Goal: Information Seeking & Learning: Learn about a topic

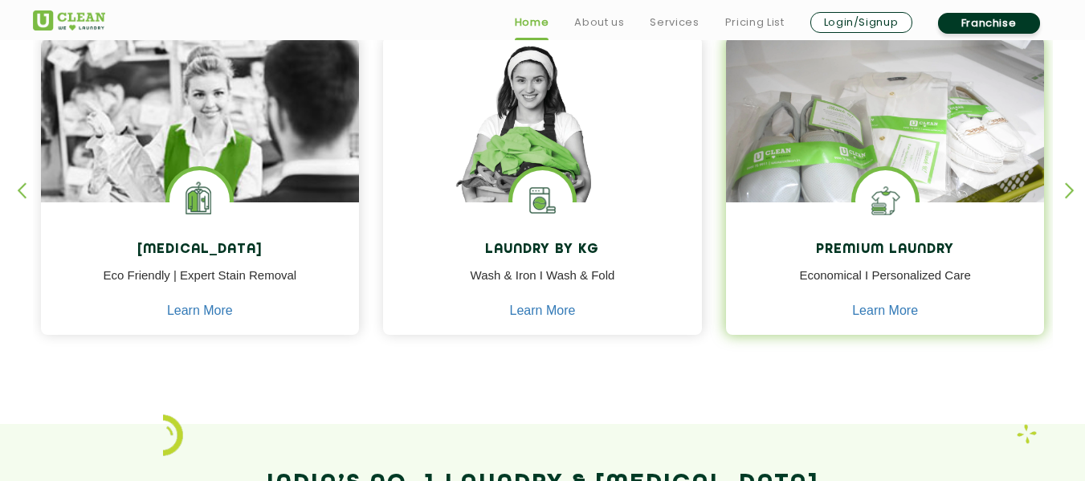
scroll to position [723, 0]
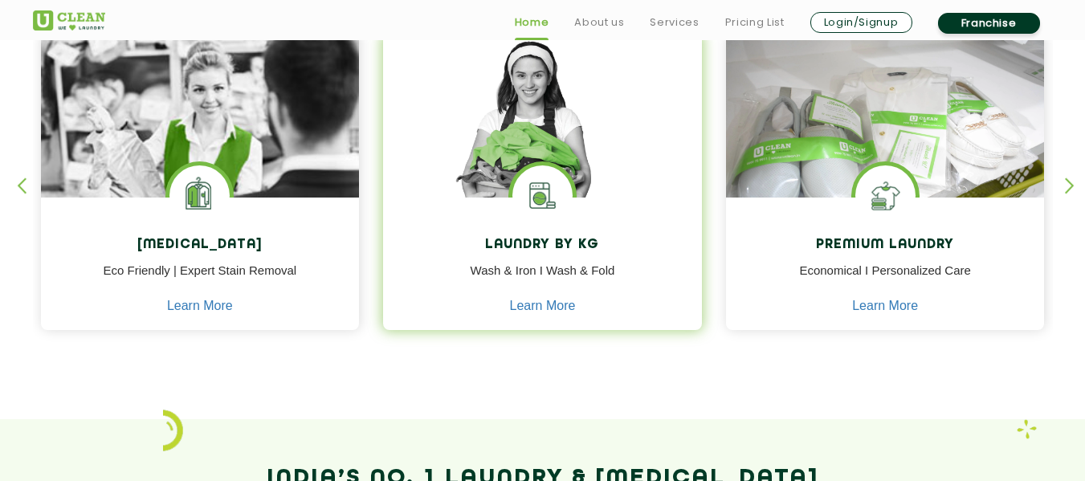
click at [526, 296] on p "Wash & Iron I Wash & Fold" at bounding box center [542, 280] width 295 height 36
click at [525, 304] on link "Learn More" at bounding box center [543, 306] width 66 height 14
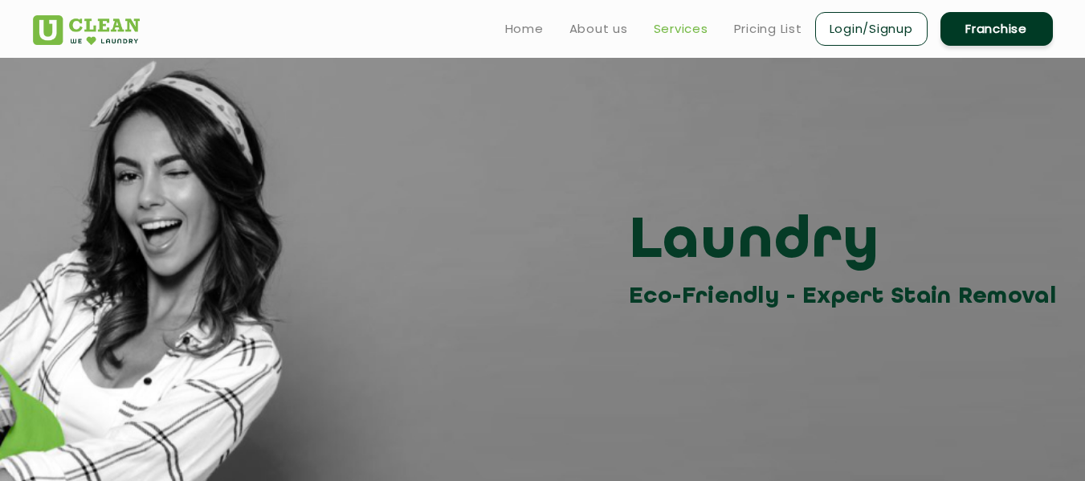
click at [666, 25] on link "Services" at bounding box center [681, 28] width 55 height 19
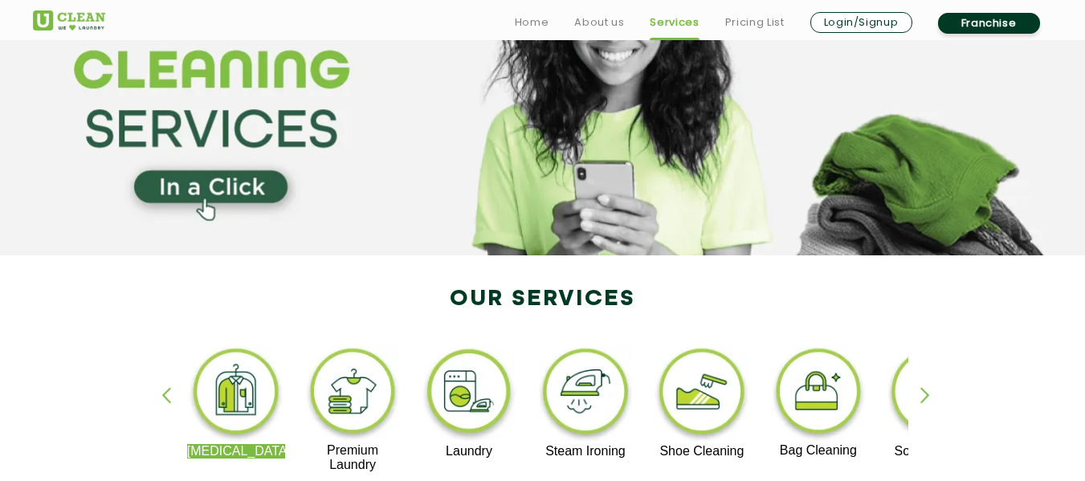
scroll to position [241, 0]
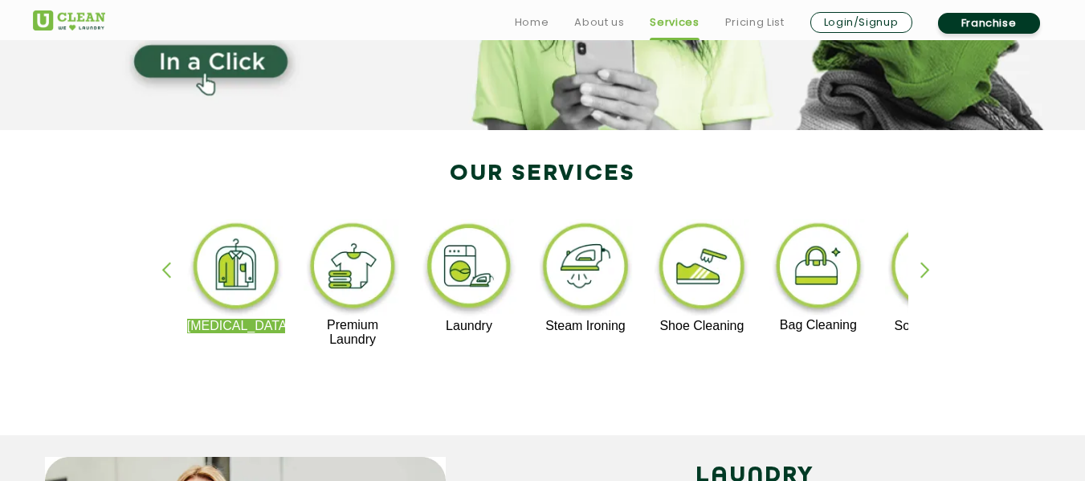
click at [568, 272] on img at bounding box center [585, 269] width 99 height 100
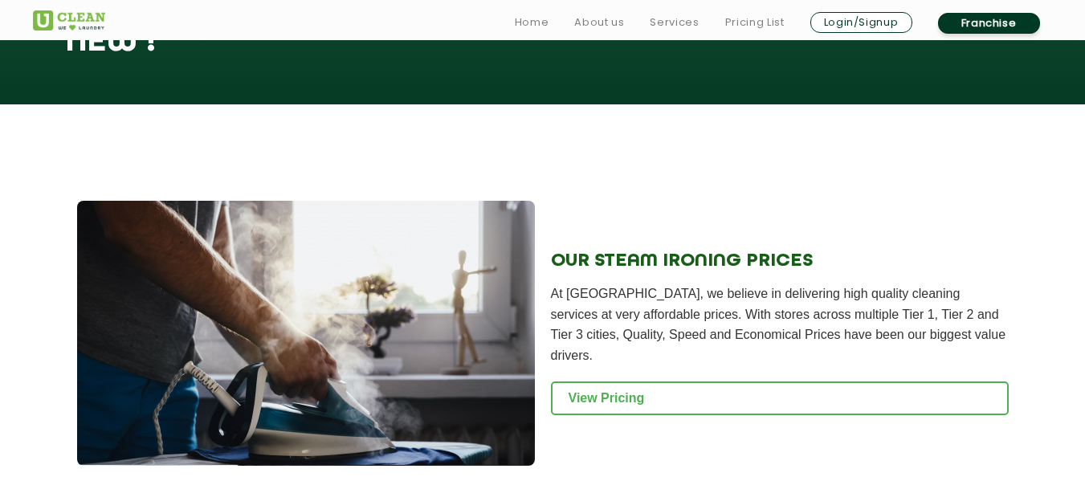
scroll to position [2008, 0]
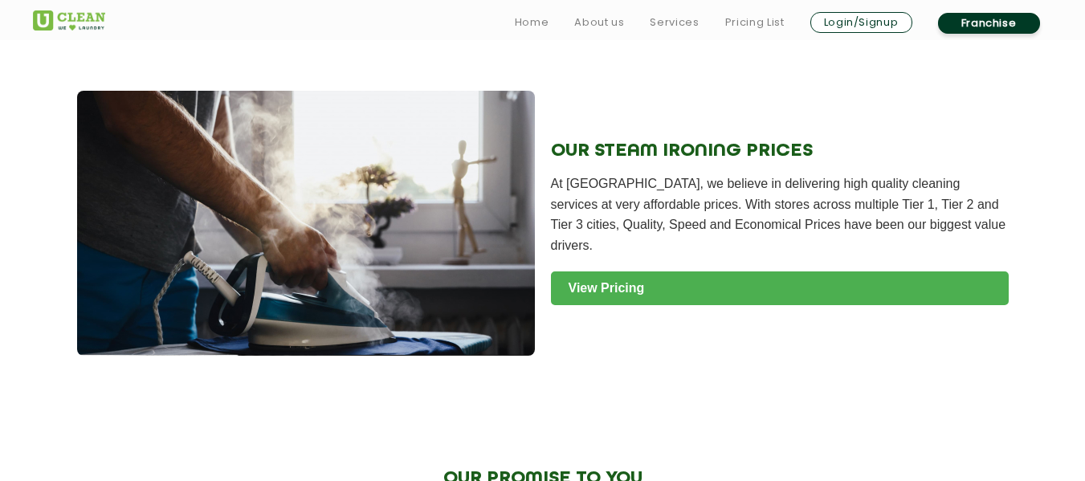
click at [585, 271] on link "View Pricing" at bounding box center [780, 288] width 458 height 34
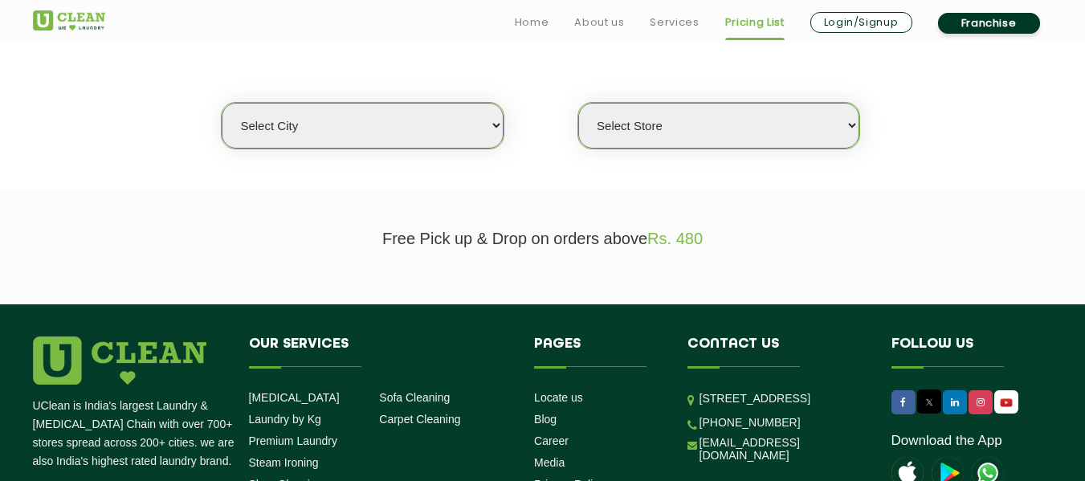
scroll to position [402, 0]
click at [488, 122] on select "Select city [GEOGRAPHIC_DATA] [GEOGRAPHIC_DATA] [GEOGRAPHIC_DATA] [GEOGRAPHIC_D…" at bounding box center [362, 126] width 281 height 46
select select "11"
click at [222, 103] on select "Select city [GEOGRAPHIC_DATA] [GEOGRAPHIC_DATA] [GEOGRAPHIC_DATA] [GEOGRAPHIC_D…" at bounding box center [362, 126] width 281 height 46
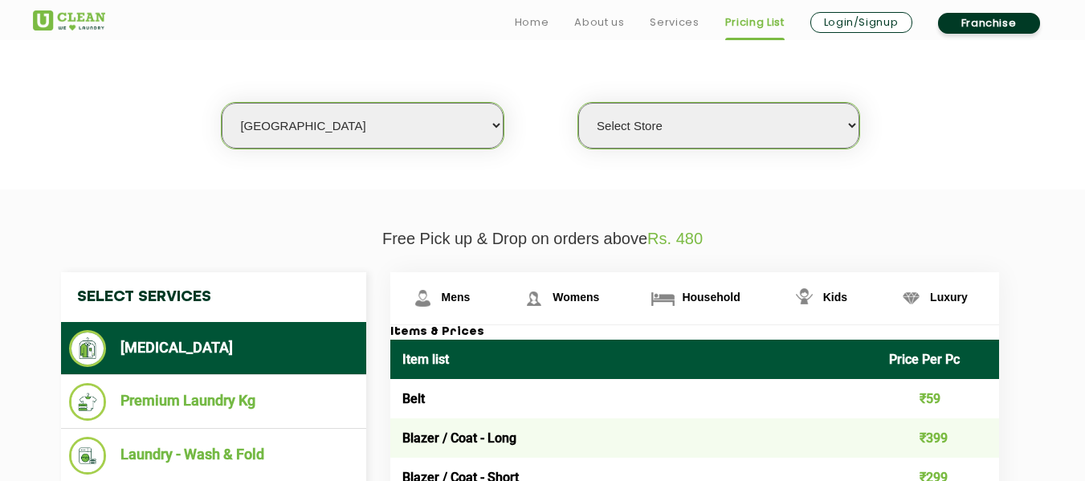
click at [683, 127] on select "Select Store [GEOGRAPHIC_DATA][PERSON_NAME] UClean Navalur UClean Chitlapakkam …" at bounding box center [718, 126] width 281 height 46
select select "427"
click at [578, 103] on select "Select Store [GEOGRAPHIC_DATA][PERSON_NAME] UClean Navalur UClean Chitlapakkam …" at bounding box center [718, 126] width 281 height 46
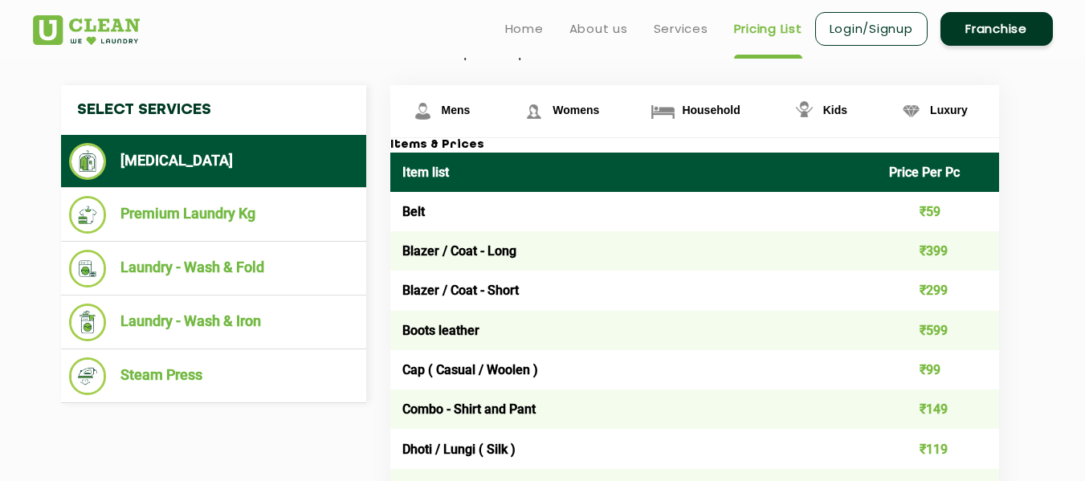
scroll to position [562, 0]
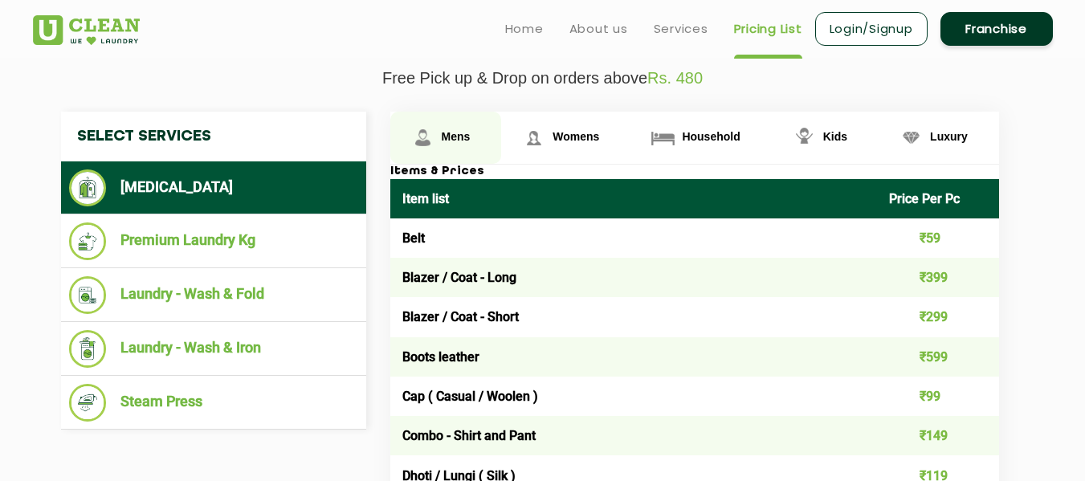
click at [456, 135] on span "Mens" at bounding box center [456, 136] width 29 height 13
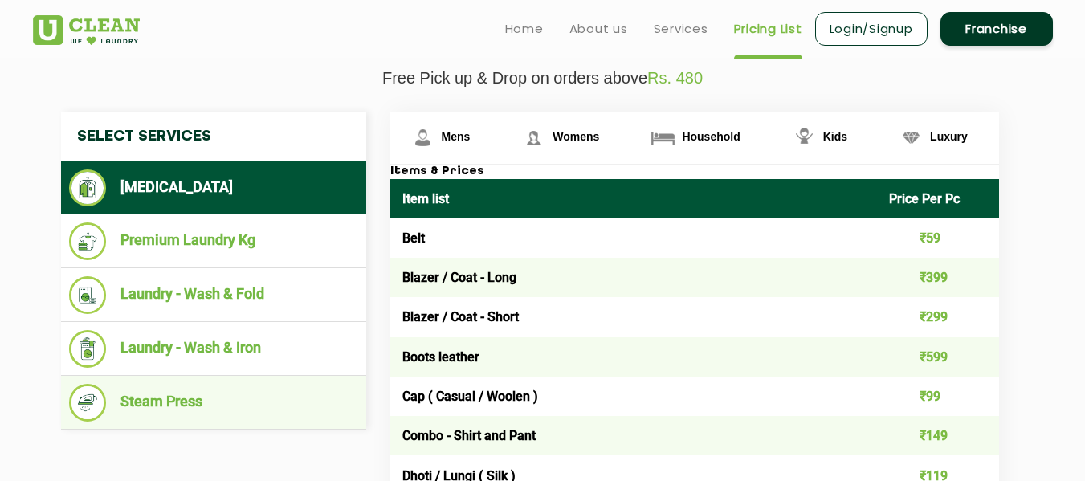
click at [185, 401] on li "Steam Press" at bounding box center [213, 403] width 289 height 38
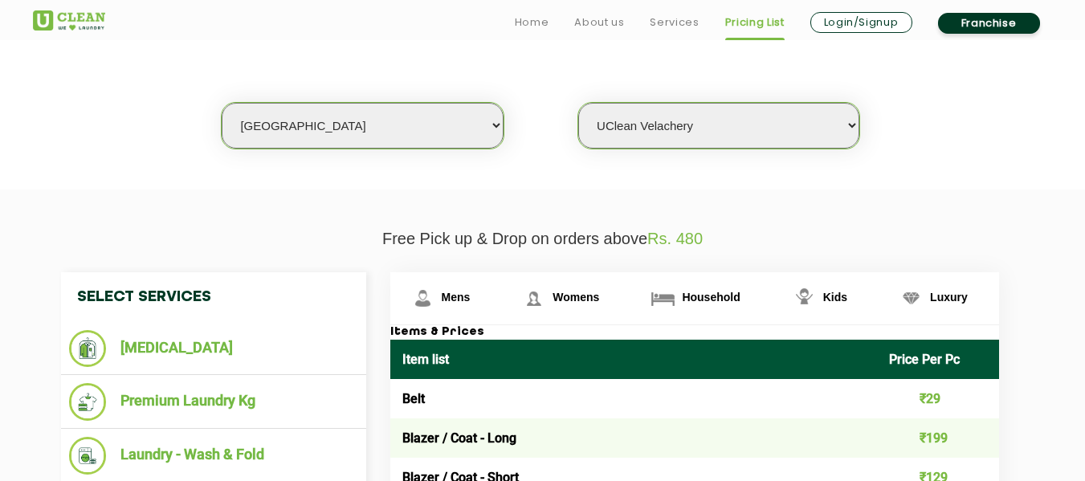
scroll to position [723, 0]
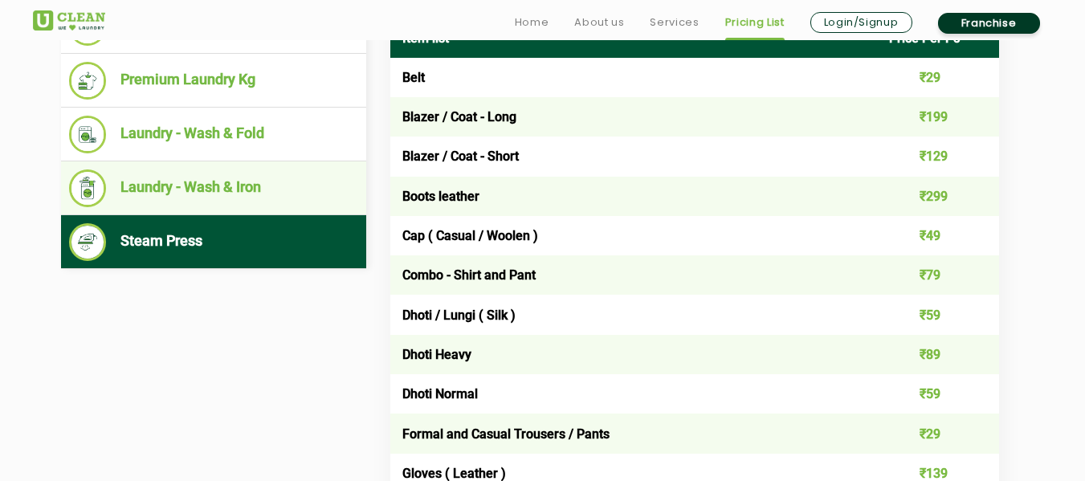
click at [215, 182] on li "Laundry - Wash & Iron" at bounding box center [213, 188] width 289 height 38
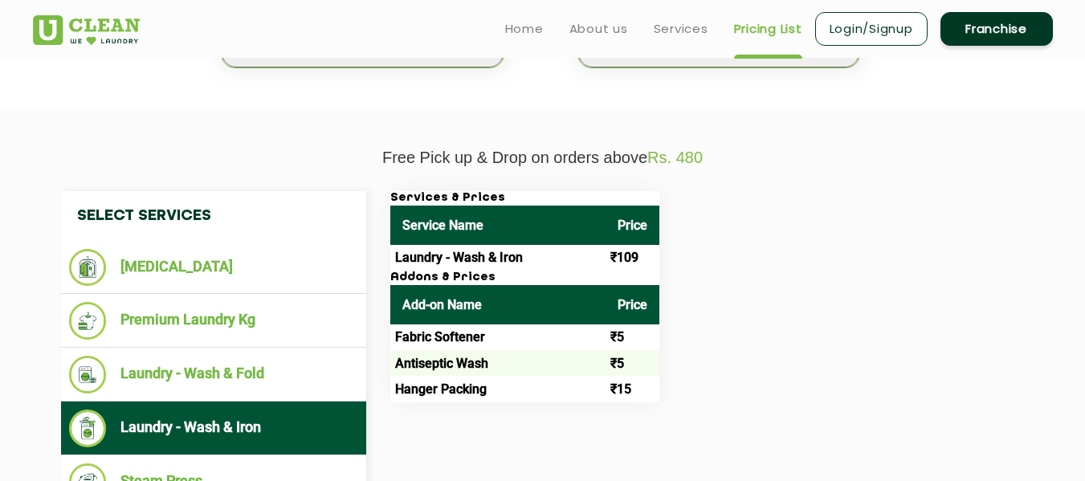
scroll to position [482, 0]
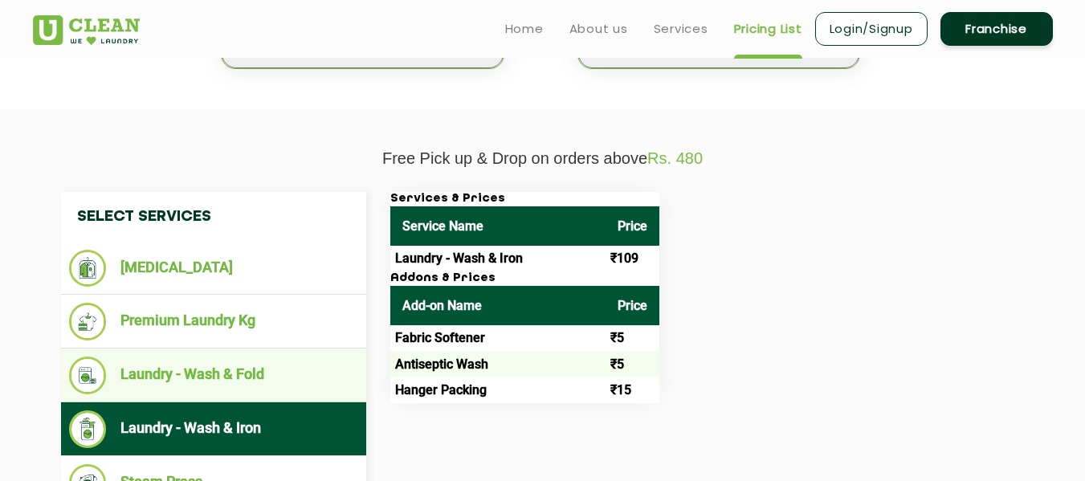
click at [222, 372] on li "Laundry - Wash & Fold" at bounding box center [213, 376] width 289 height 38
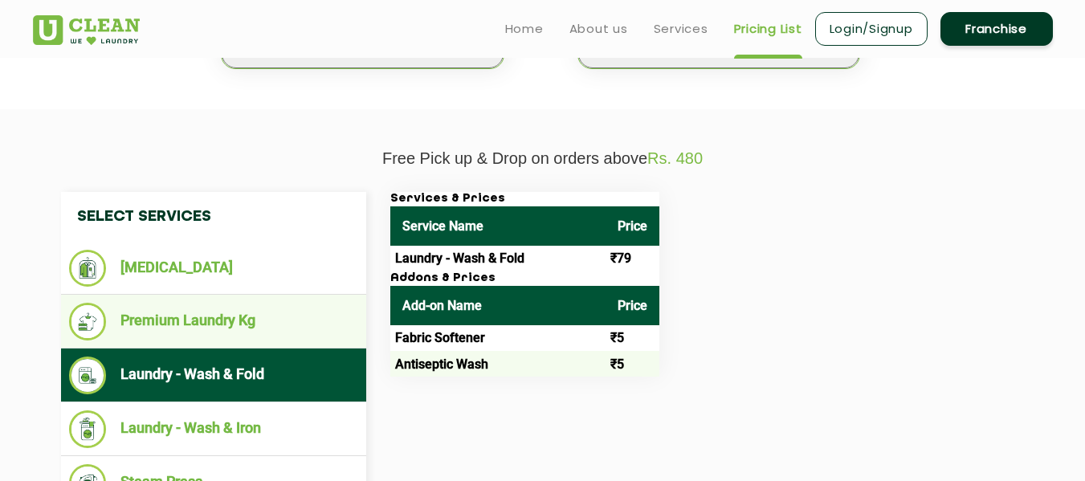
click at [223, 320] on li "Premium Laundry Kg" at bounding box center [213, 322] width 289 height 38
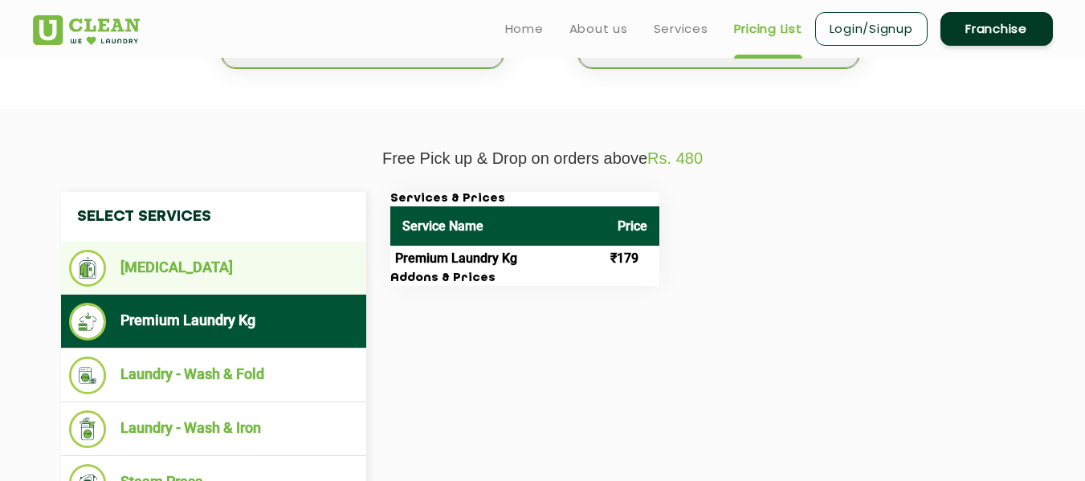
click at [202, 277] on li "[MEDICAL_DATA]" at bounding box center [213, 268] width 289 height 37
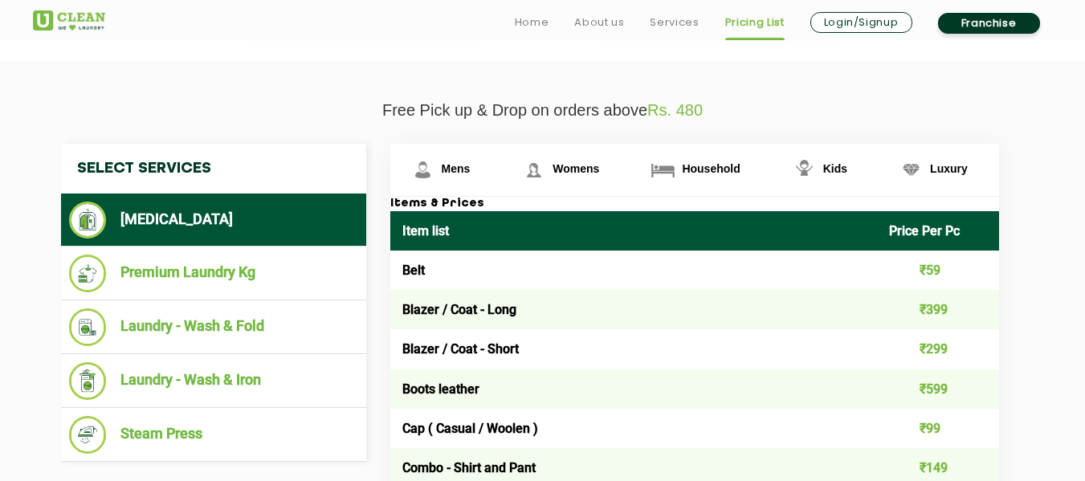
scroll to position [642, 0]
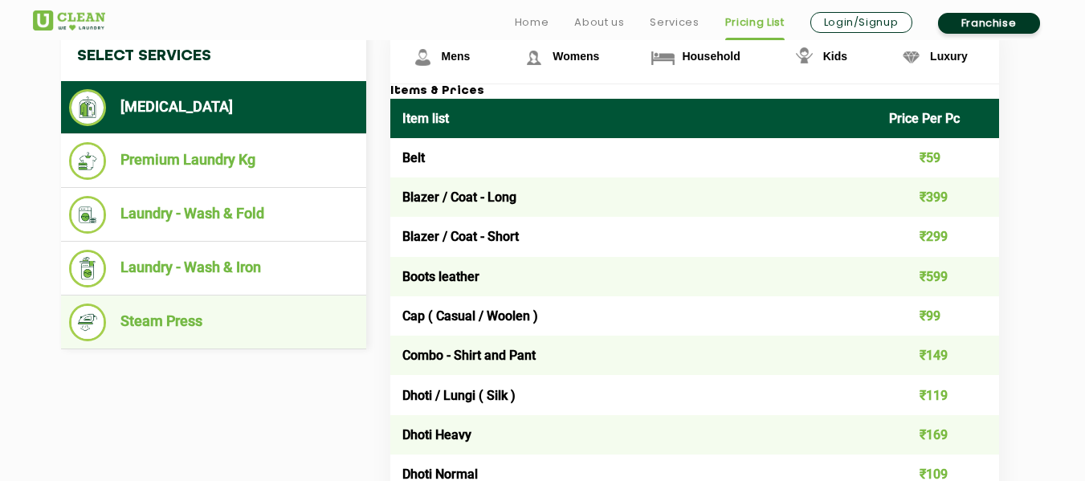
click at [174, 328] on li "Steam Press" at bounding box center [213, 323] width 289 height 38
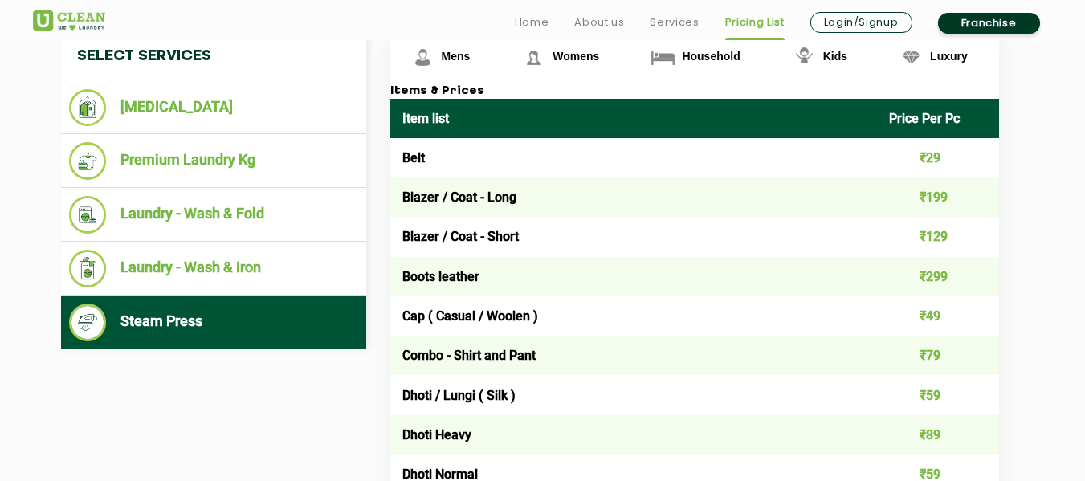
scroll to position [883, 0]
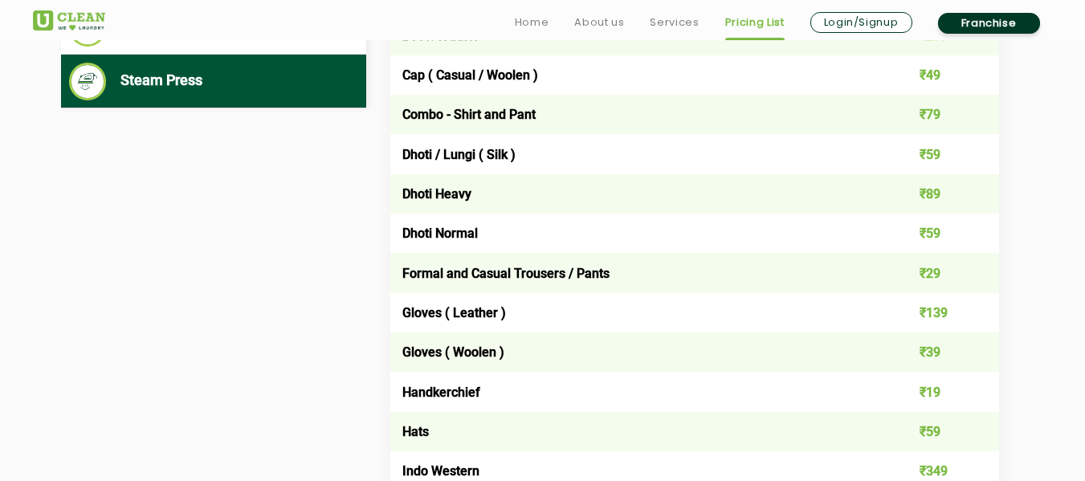
click at [1001, 16] on link "Franchise" at bounding box center [989, 23] width 102 height 21
